Goal: Information Seeking & Learning: Find contact information

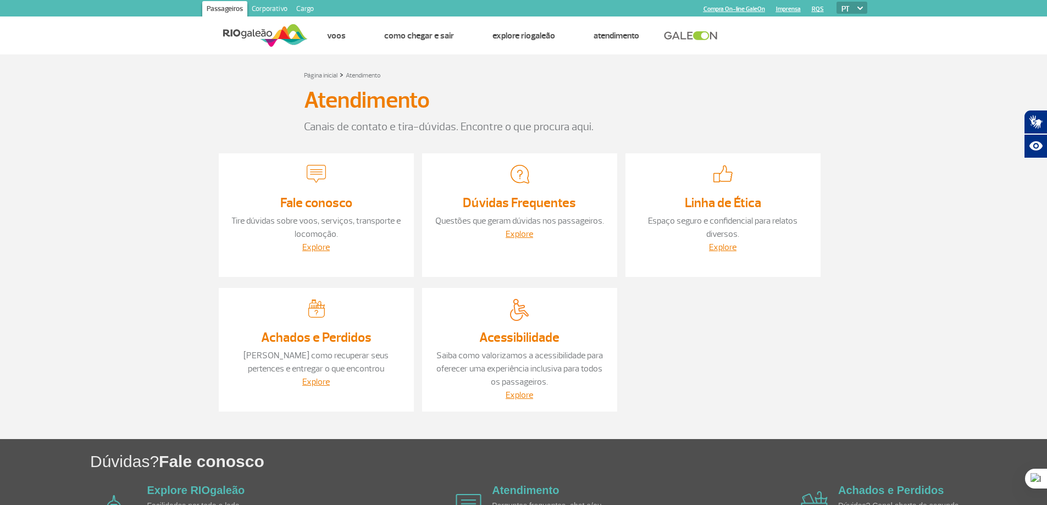
click at [322, 162] on div "Fale conosco Tire dúvidas sobre voos, serviços, transporte e locomoção. Explore" at bounding box center [316, 215] width 195 height 124
click at [322, 180] on img at bounding box center [316, 173] width 19 height 19
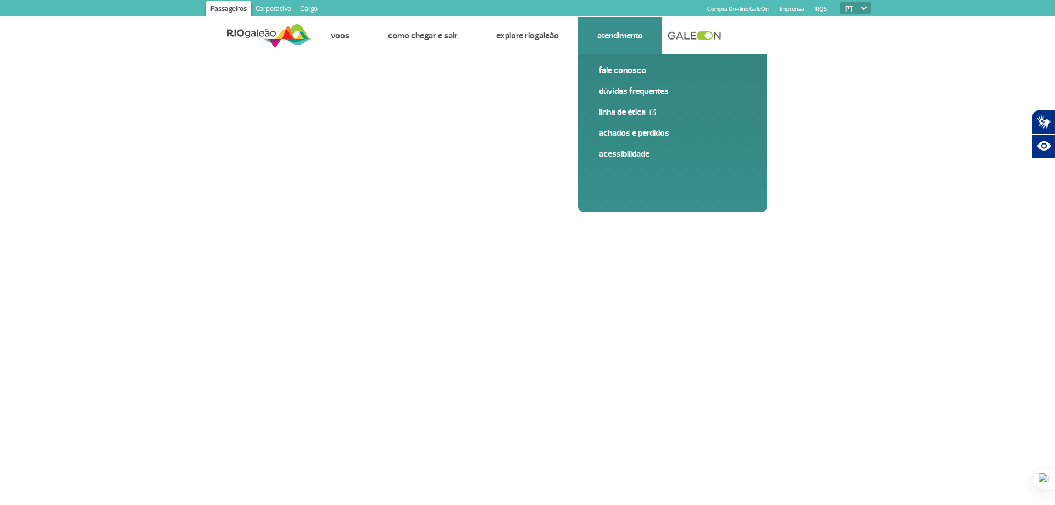
click at [637, 69] on link "Fale conosco" at bounding box center [672, 70] width 147 height 12
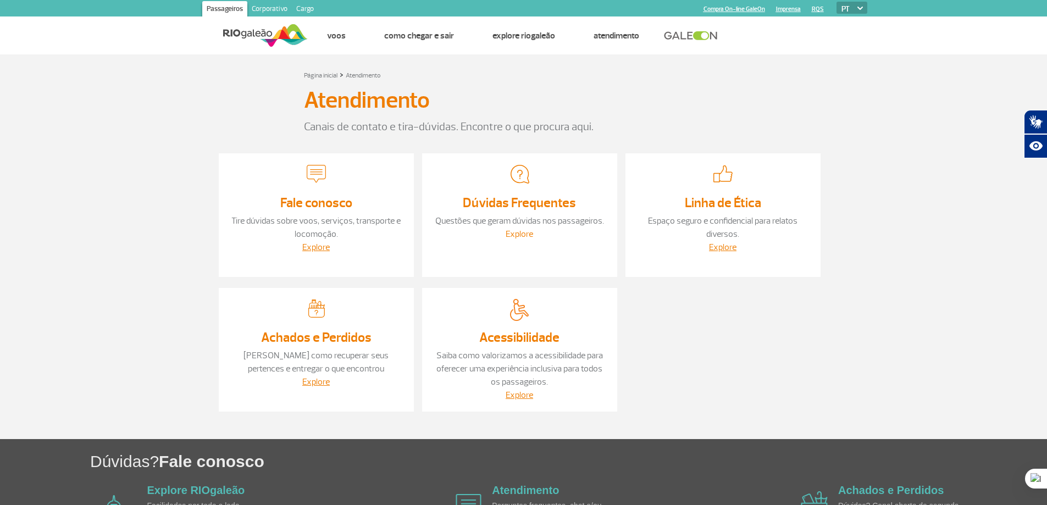
click at [521, 236] on link "Explore" at bounding box center [519, 234] width 27 height 11
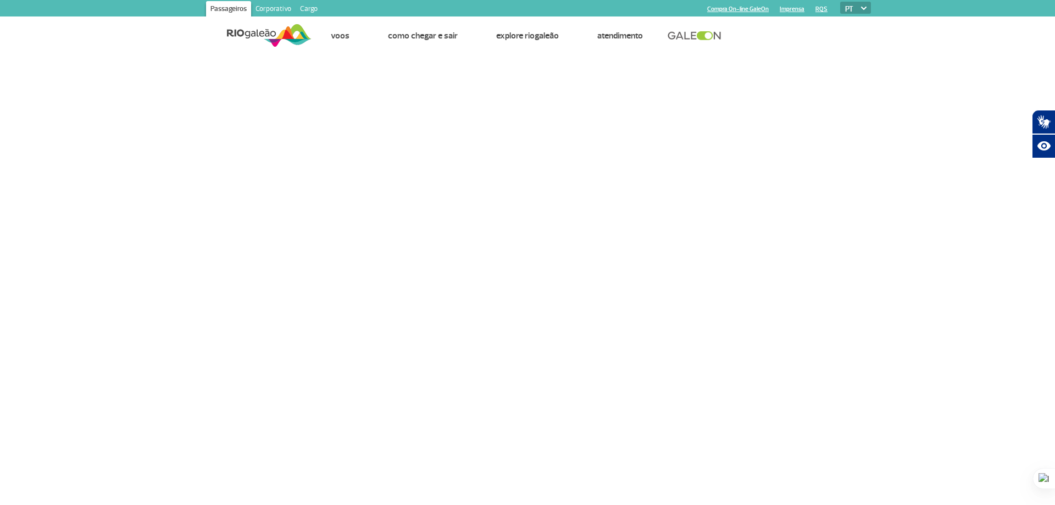
click at [281, 6] on link "Corporativo" at bounding box center [273, 10] width 45 height 18
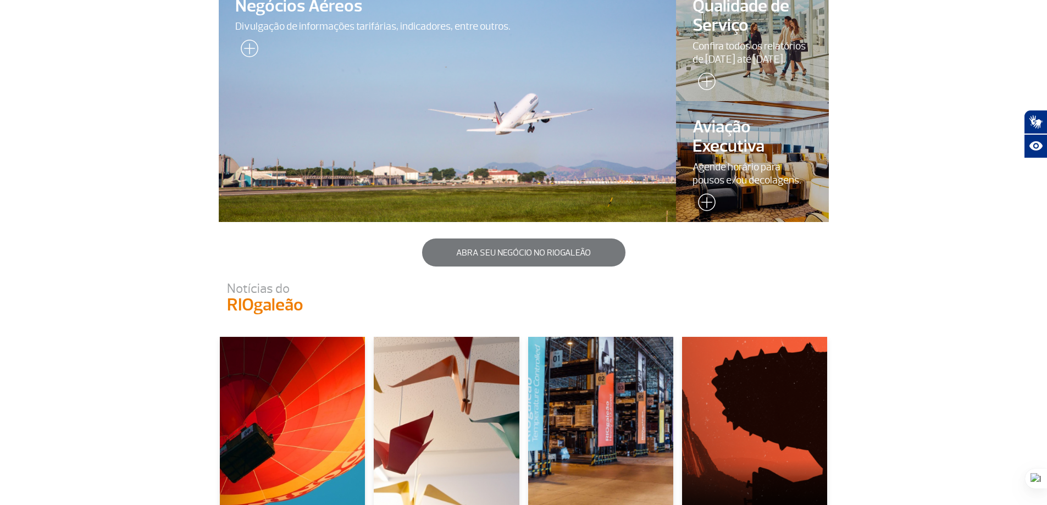
scroll to position [770, 0]
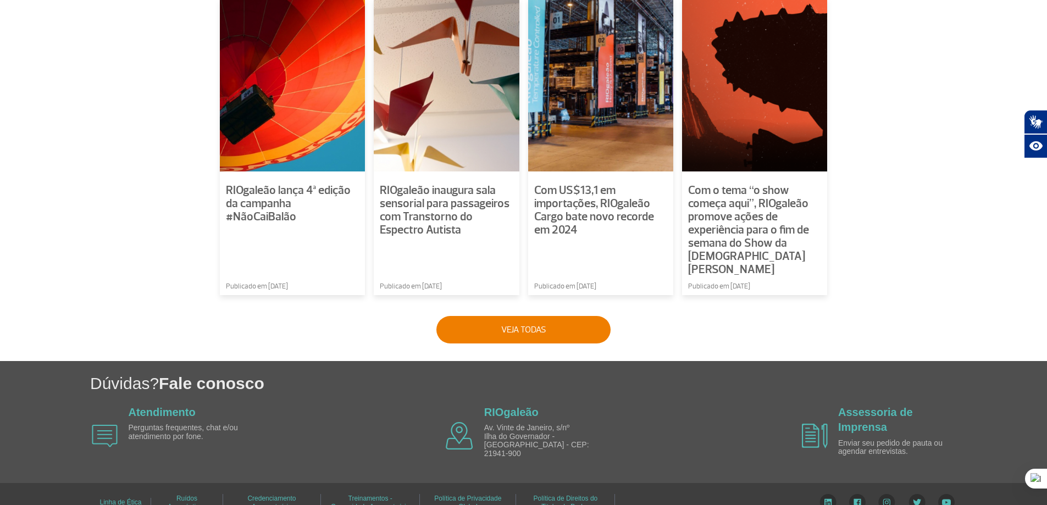
click at [827, 494] on img at bounding box center [828, 502] width 17 height 16
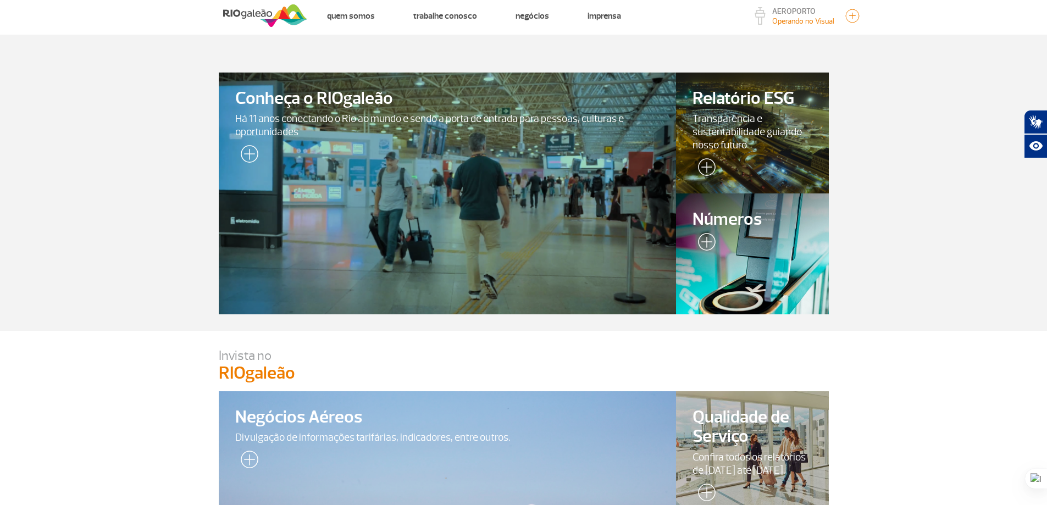
scroll to position [0, 0]
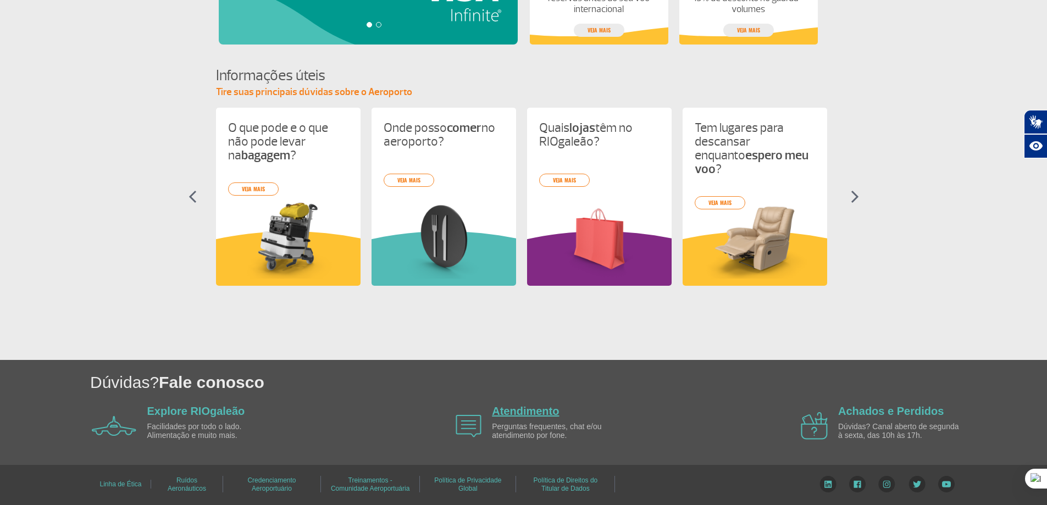
click at [536, 412] on link "Atendimento" at bounding box center [525, 411] width 67 height 12
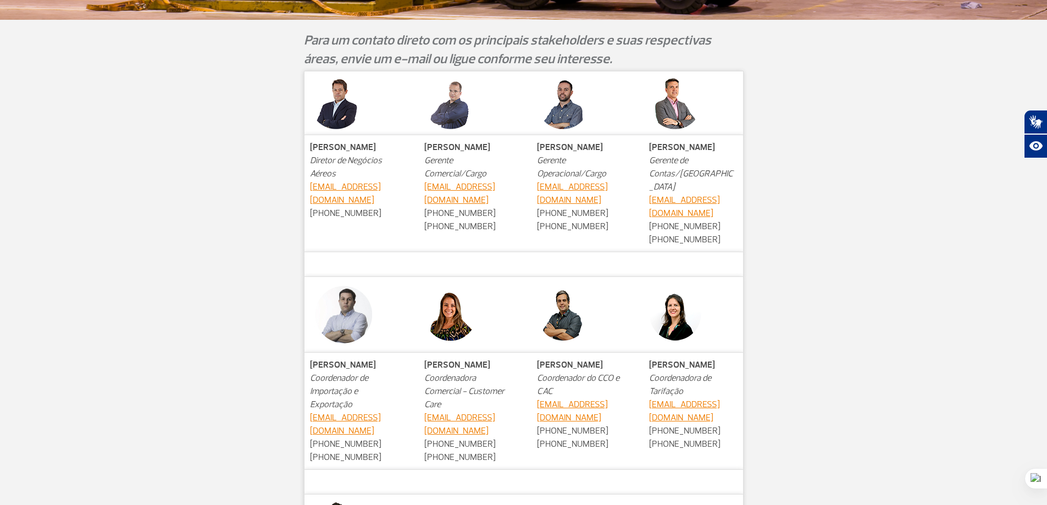
scroll to position [385, 0]
click at [241, 186] on div "Patrick Fehring Diretor de Negócios Aéreos patrickf@riogaleao.com +55 21 3398-9…" at bounding box center [524, 384] width 610 height 629
drag, startPoint x: 312, startPoint y: 159, endPoint x: 415, endPoint y: 162, distance: 102.8
click at [397, 156] on td "Patrick Fehring Diretor de Negócios Aéreos patrickf@riogaleao.com +55 21 3398-9…" at bounding box center [355, 192] width 102 height 117
drag, startPoint x: 421, startPoint y: 159, endPoint x: 475, endPoint y: 167, distance: 54.3
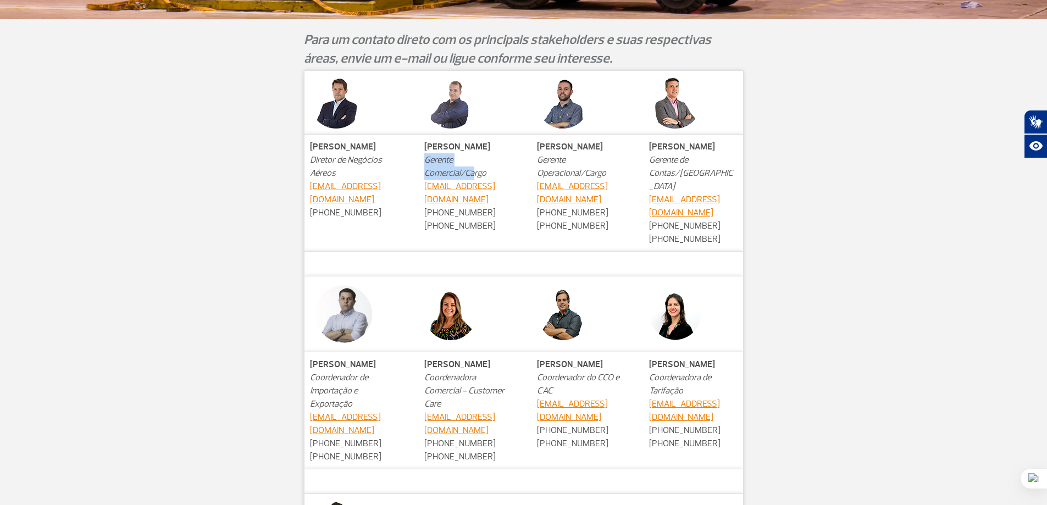
click at [475, 167] on td "Leandro Lopes Gerente Comercial/Cargo leandrolopes@riogaleao.com +55 21 3721-97…" at bounding box center [468, 192] width 99 height 117
drag, startPoint x: 541, startPoint y: 156, endPoint x: 582, endPoint y: 166, distance: 41.9
click at [582, 166] on p "Eduardo Calderelli Gerente Operacional/Cargo eduardocalderelli@riogaleao.com +5…" at bounding box center [581, 186] width 88 height 92
drag, startPoint x: 653, startPoint y: 158, endPoint x: 692, endPoint y: 166, distance: 39.9
click at [689, 167] on td "Helio Dapena Gerente de Contas/São Paulo heliodapena@riogaleao.com +55 21 3398-…" at bounding box center [693, 192] width 99 height 117
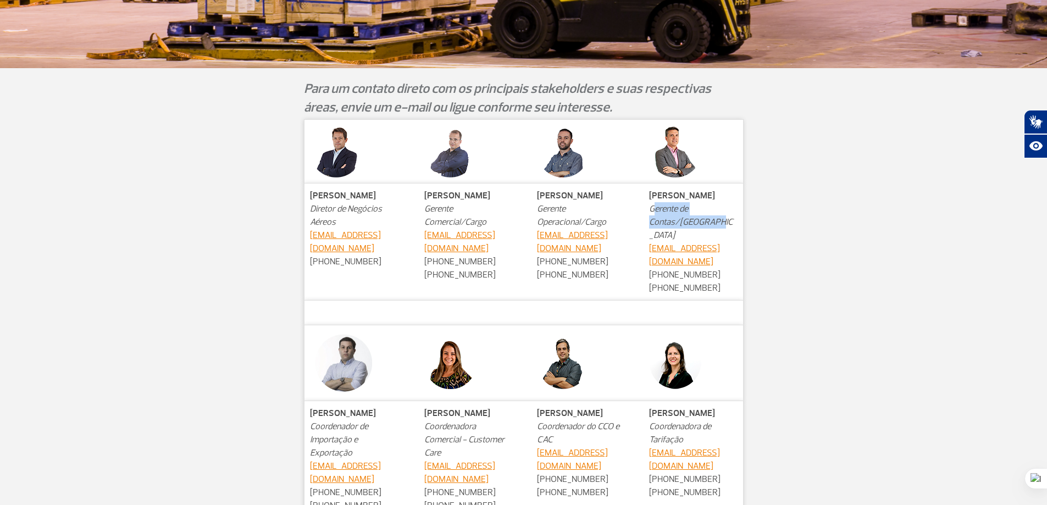
scroll to position [330, 0]
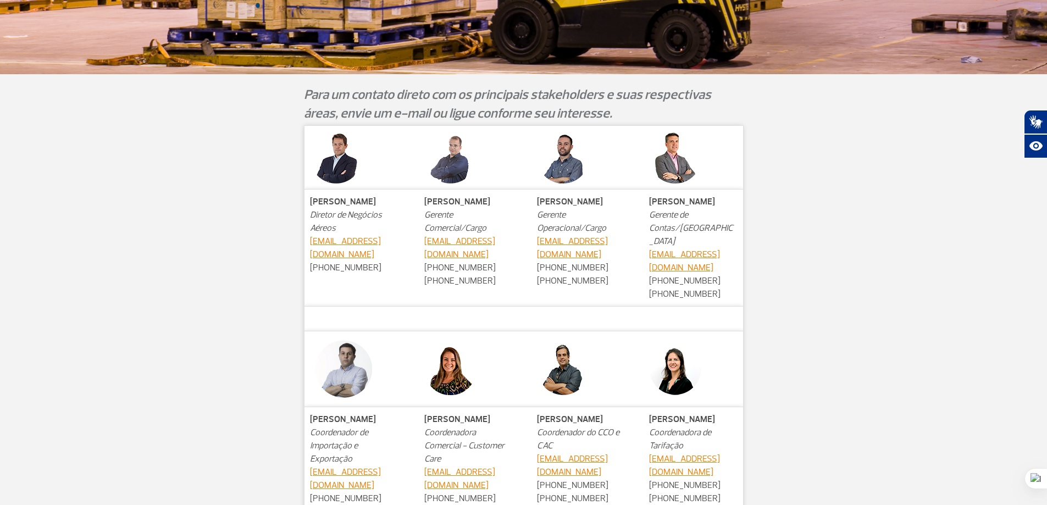
click at [835, 241] on div "Patrick Fehring Diretor de Negócios Aéreos patrickf@riogaleao.com +55 21 3398-9…" at bounding box center [524, 439] width 627 height 629
drag, startPoint x: 311, startPoint y: 202, endPoint x: 368, endPoint y: 197, distance: 57.9
click at [368, 197] on td "Patrick Fehring Diretor de Negócios Aéreos patrickf@riogaleao.com +55 21 3398-9…" at bounding box center [355, 247] width 102 height 117
copy strong "Patrick Fehring"
click at [356, 223] on td "Patrick Fehring Diretor de Negócios Aéreos patrickf@riogaleao.com +55 21 3398-9…" at bounding box center [355, 247] width 102 height 117
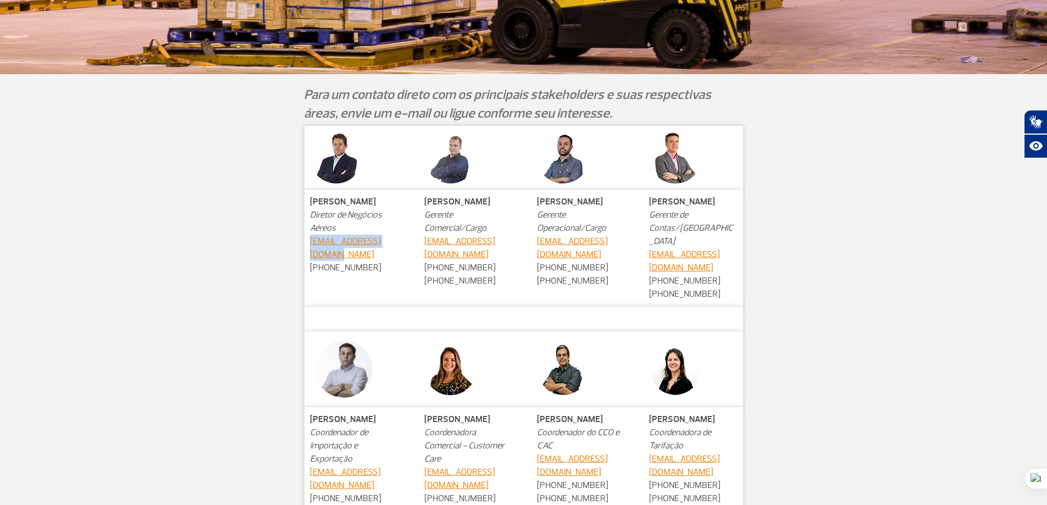
drag, startPoint x: 405, startPoint y: 240, endPoint x: 307, endPoint y: 245, distance: 97.9
click at [307, 245] on td "Patrick Fehring Diretor de Negócios Aéreos patrickf@riogaleao.com +55 21 3398-9…" at bounding box center [355, 247] width 102 height 117
copy link "patrickf@riogaleao.com"
drag, startPoint x: 583, startPoint y: 257, endPoint x: 538, endPoint y: 246, distance: 46.4
click at [538, 246] on p "Eduardo Calderelli Gerente Operacional/Cargo eduardocalderelli@riogaleao.com +5…" at bounding box center [581, 241] width 88 height 92
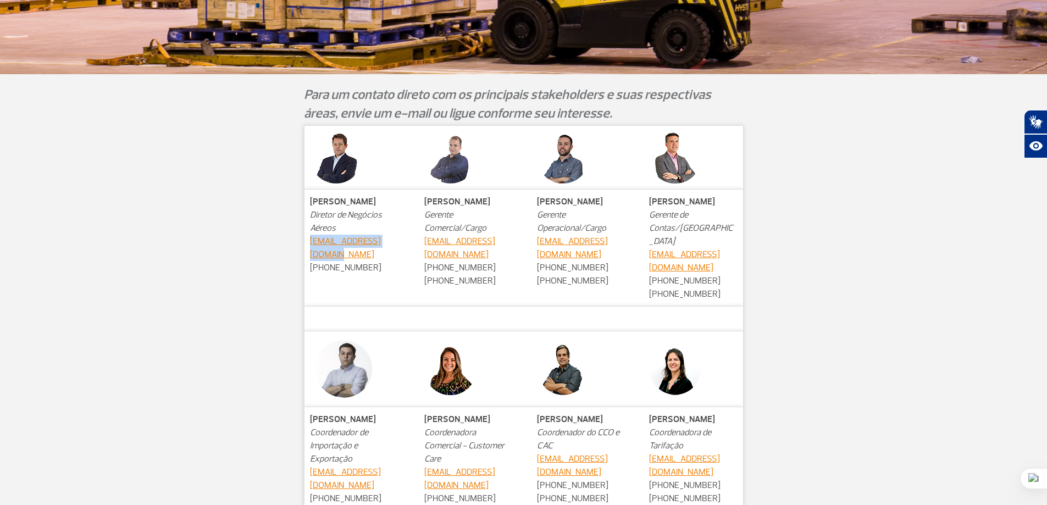
copy link "eduardocalderelli@riogaleao.com"
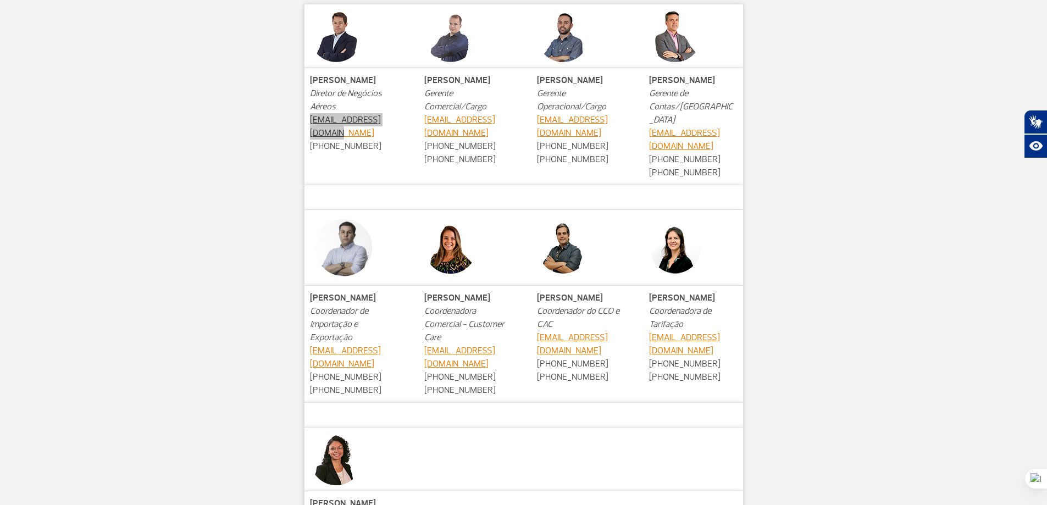
scroll to position [220, 0]
